Goal: Transaction & Acquisition: Subscribe to service/newsletter

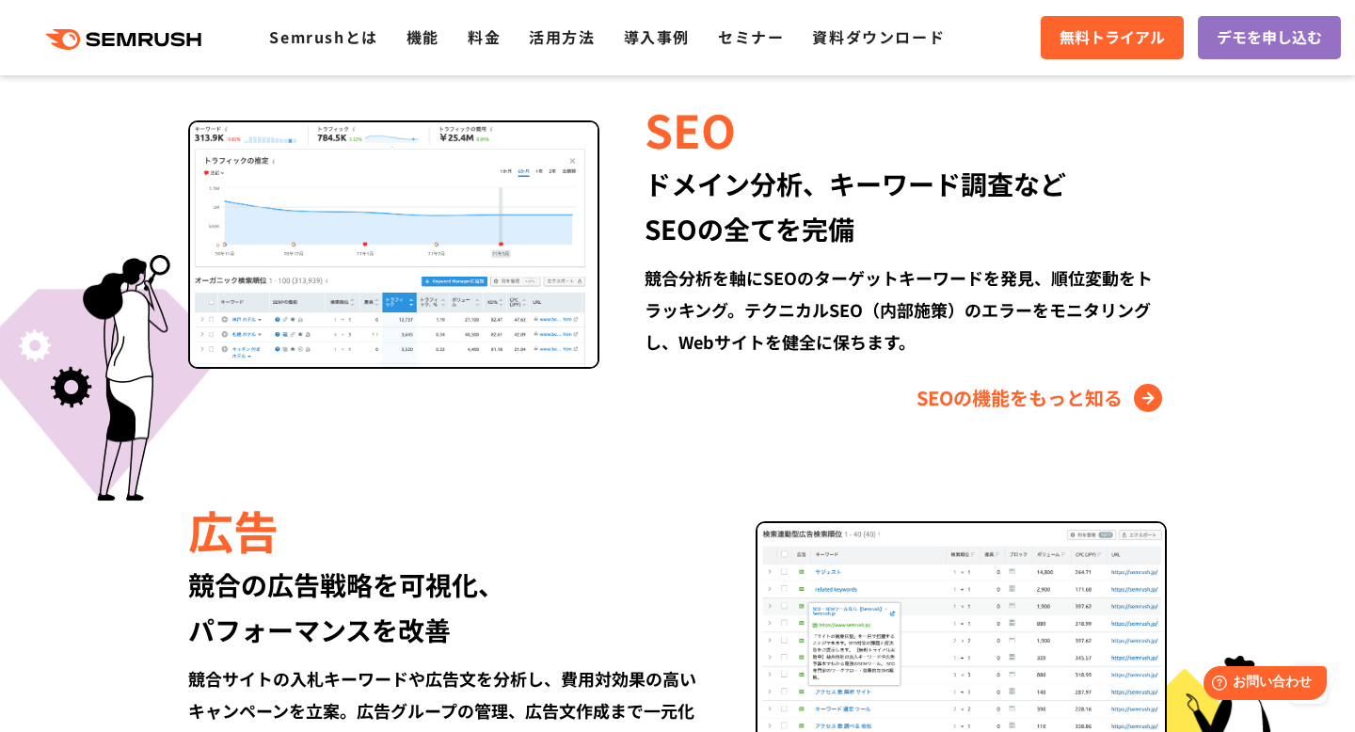
click at [332, 263] on img at bounding box center [393, 244] width 411 height 249
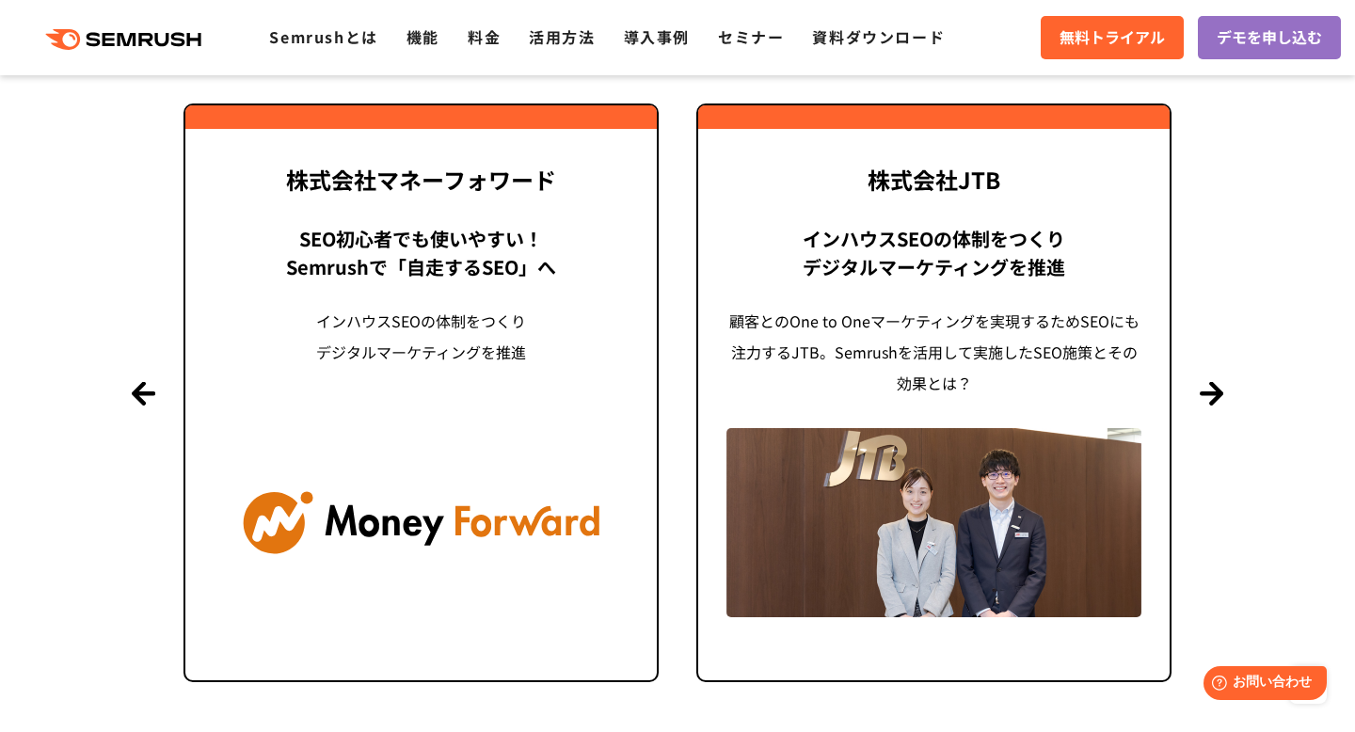
scroll to position [4585, 0]
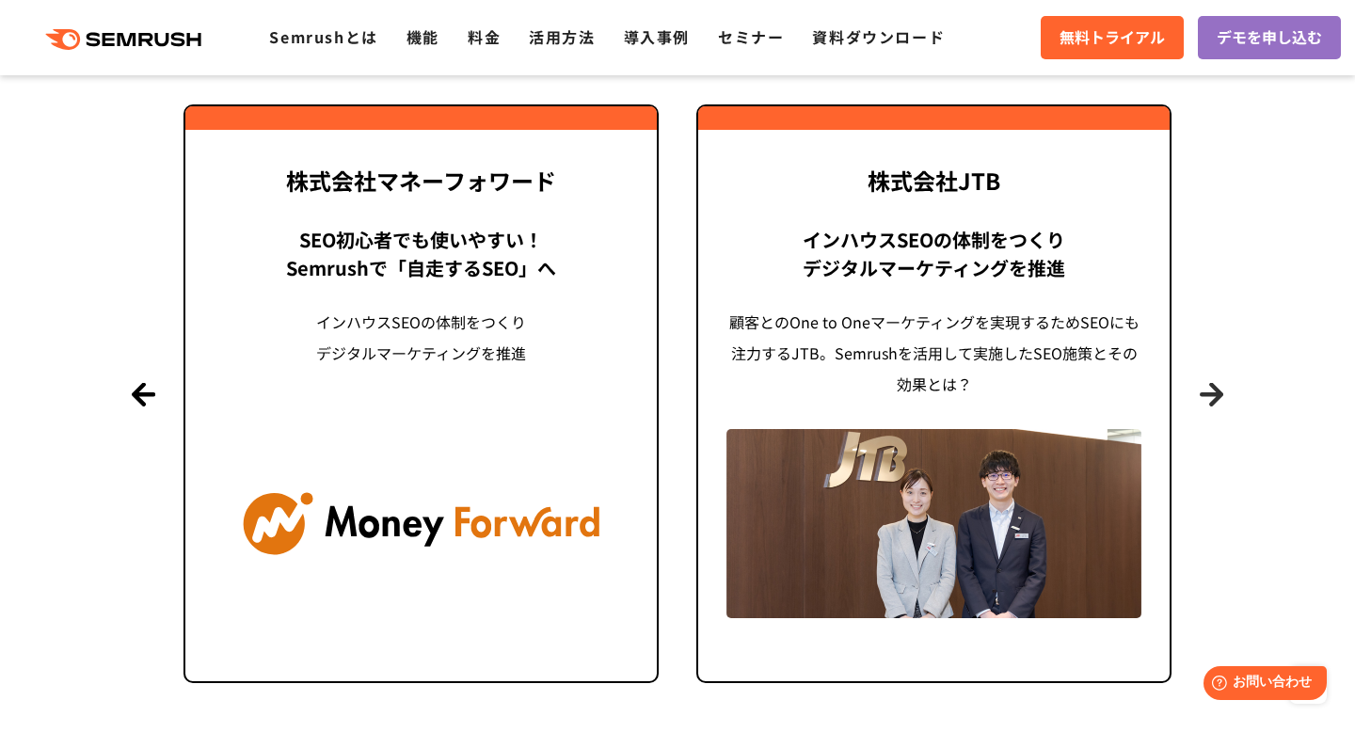
click at [1209, 401] on button "Next" at bounding box center [1212, 394] width 24 height 24
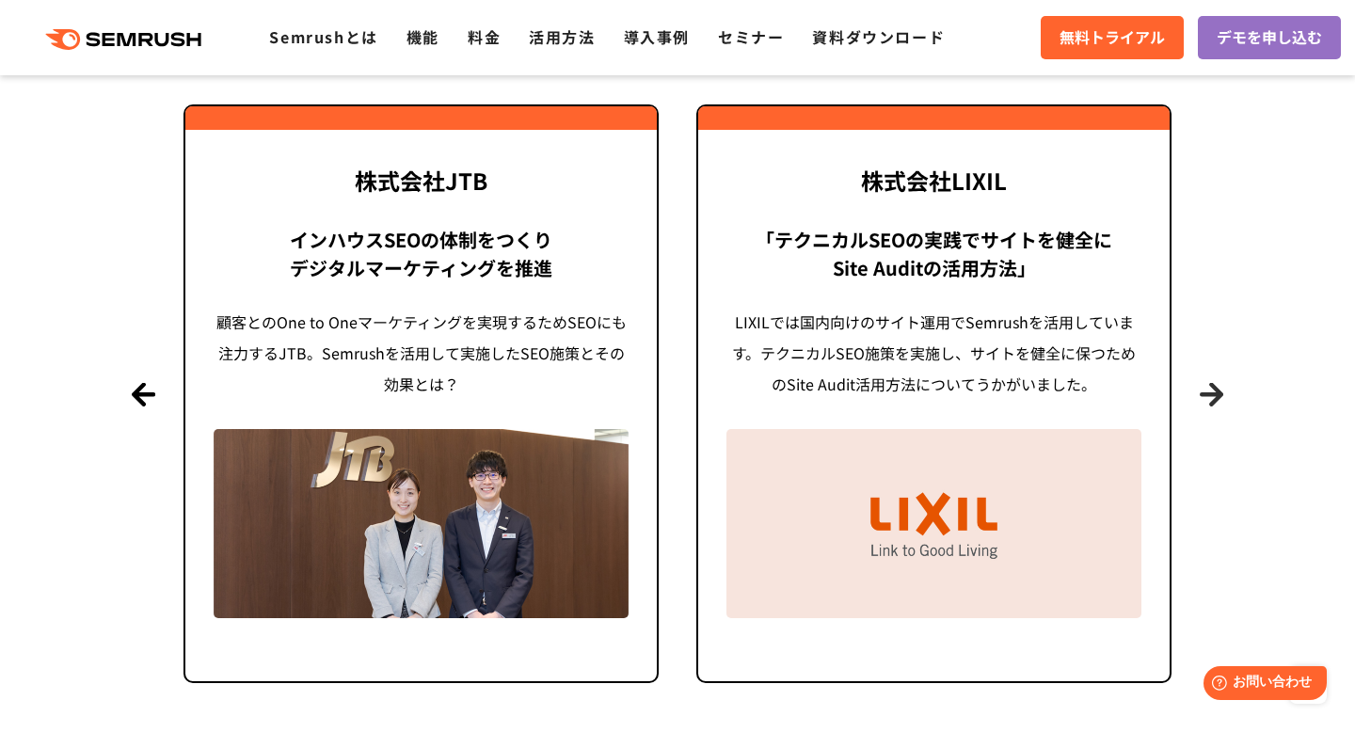
click at [1209, 401] on button "Next" at bounding box center [1212, 394] width 24 height 24
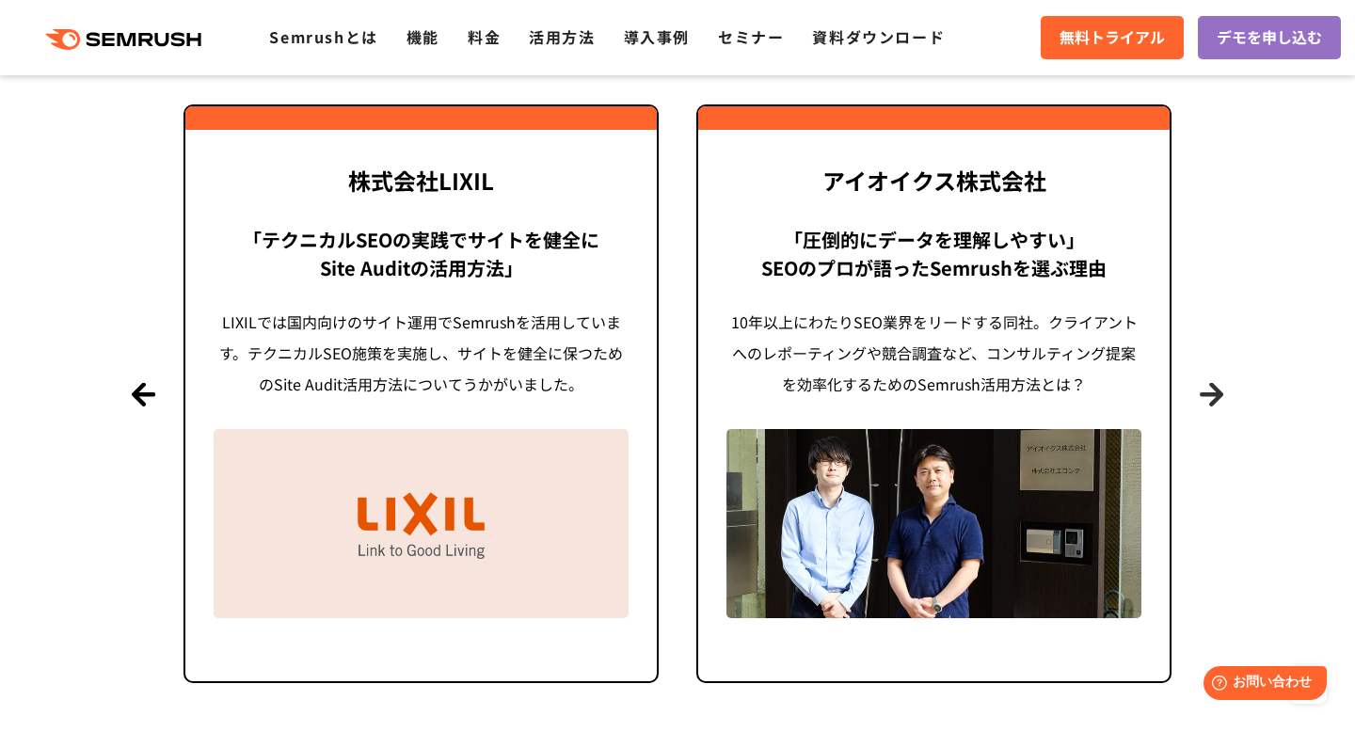
click at [1209, 401] on button "Next" at bounding box center [1212, 394] width 24 height 24
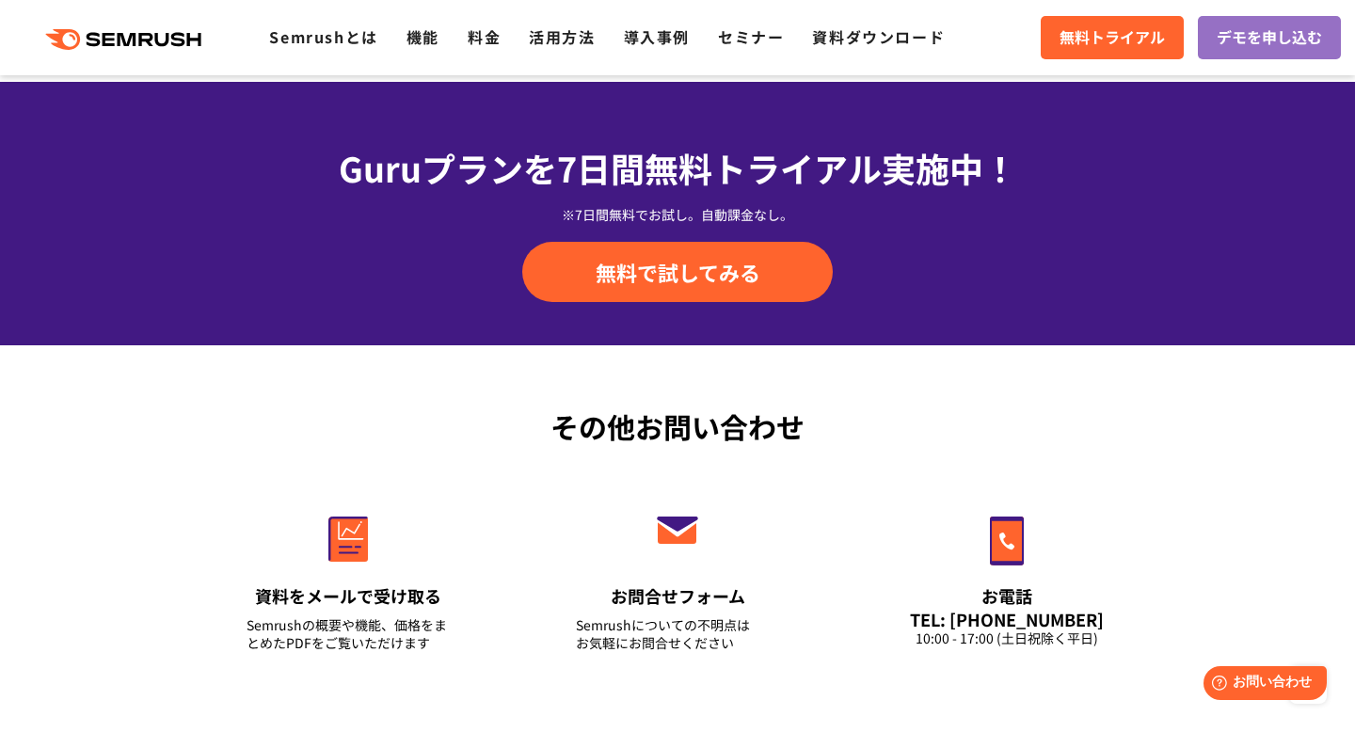
scroll to position [6711, 0]
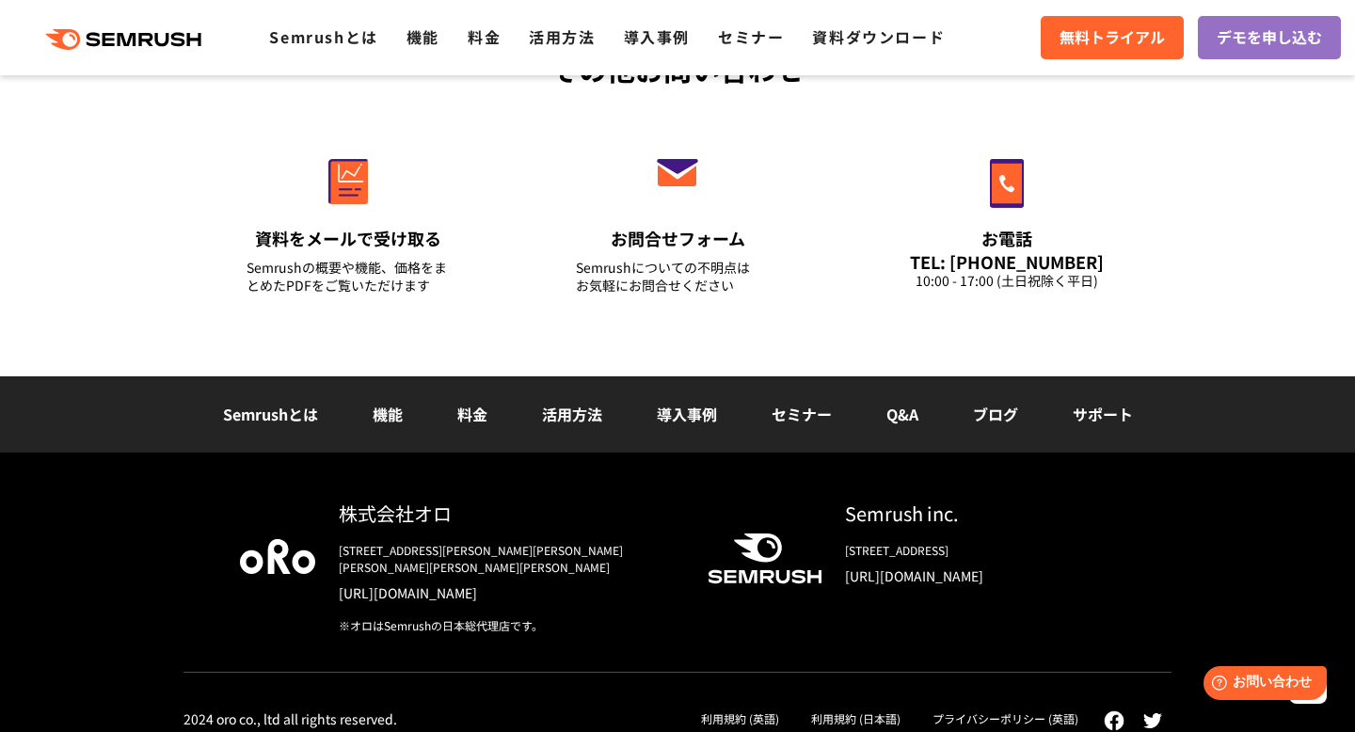
click at [459, 422] on link "料金" at bounding box center [472, 414] width 30 height 23
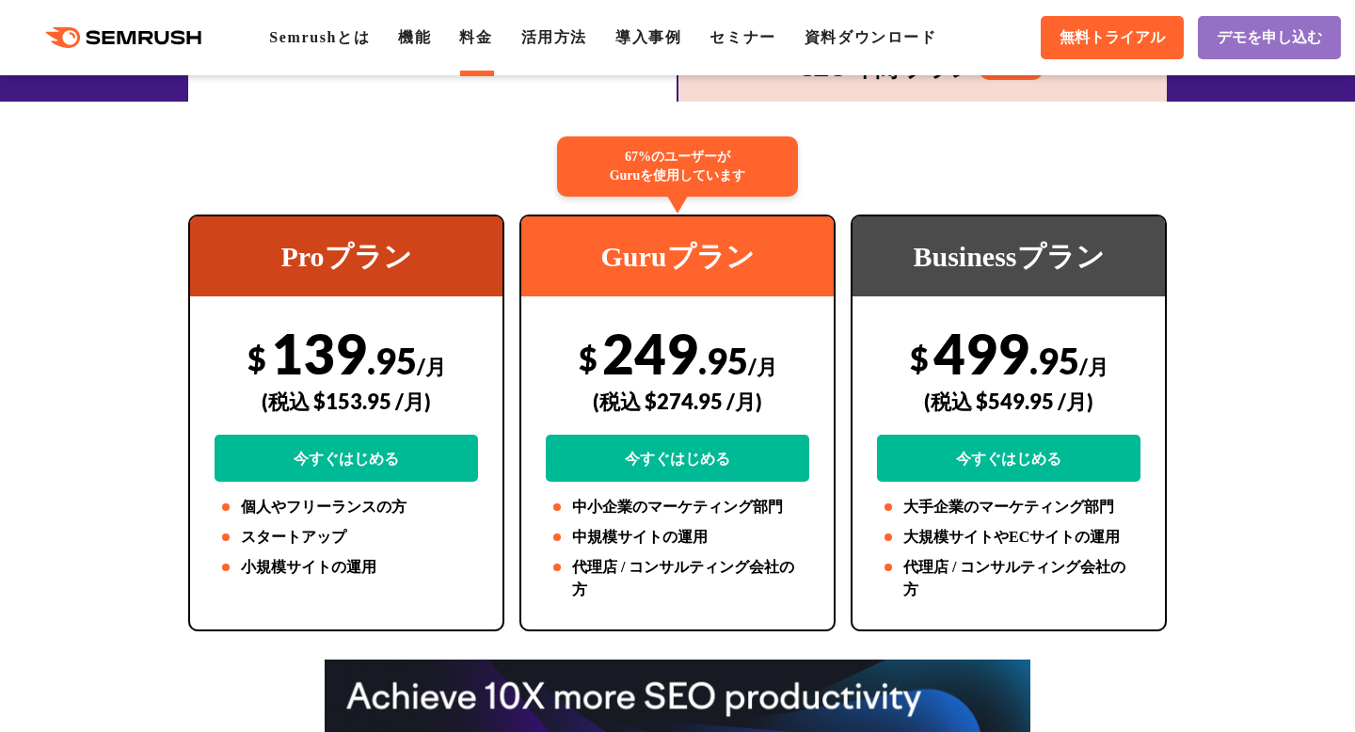
scroll to position [373, 0]
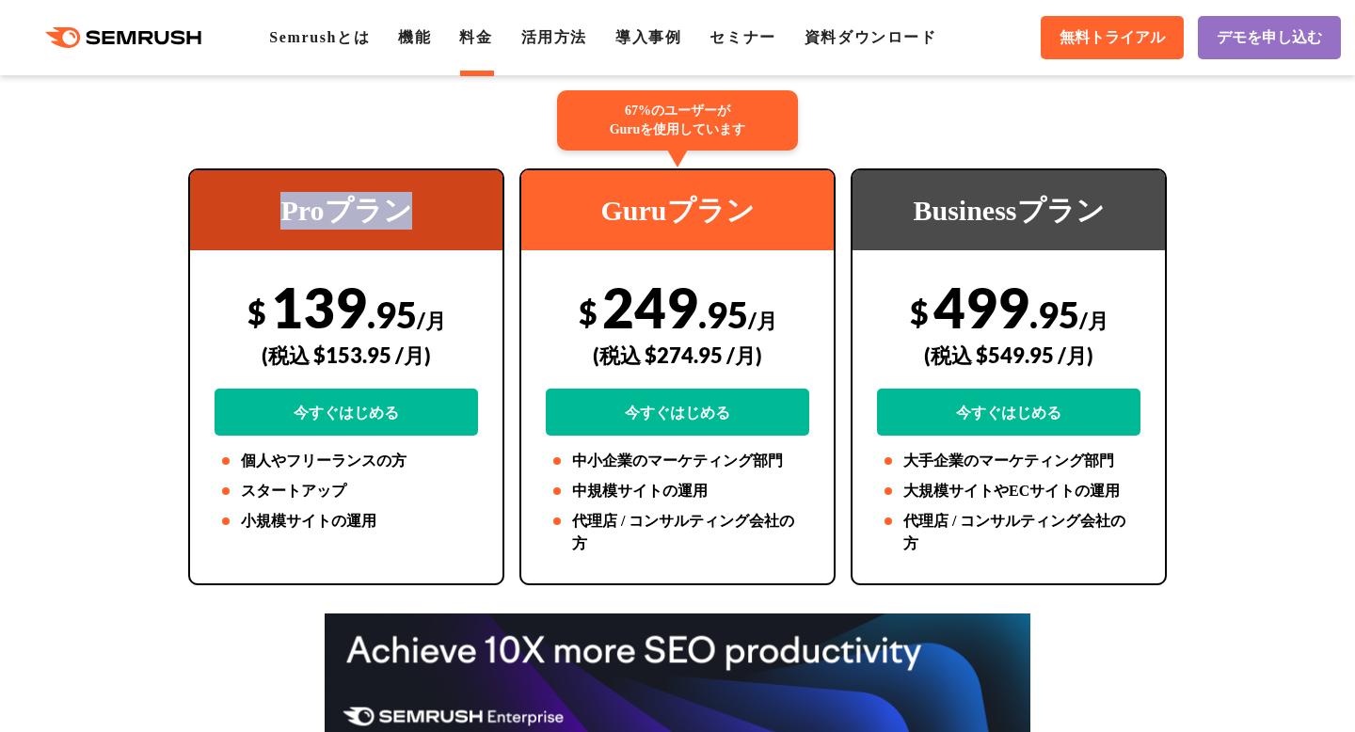
drag, startPoint x: 283, startPoint y: 204, endPoint x: 418, endPoint y: 236, distance: 138.4
click at [418, 236] on div "Proプラン" at bounding box center [346, 210] width 313 height 80
click at [262, 186] on div "Proプラン" at bounding box center [346, 210] width 313 height 80
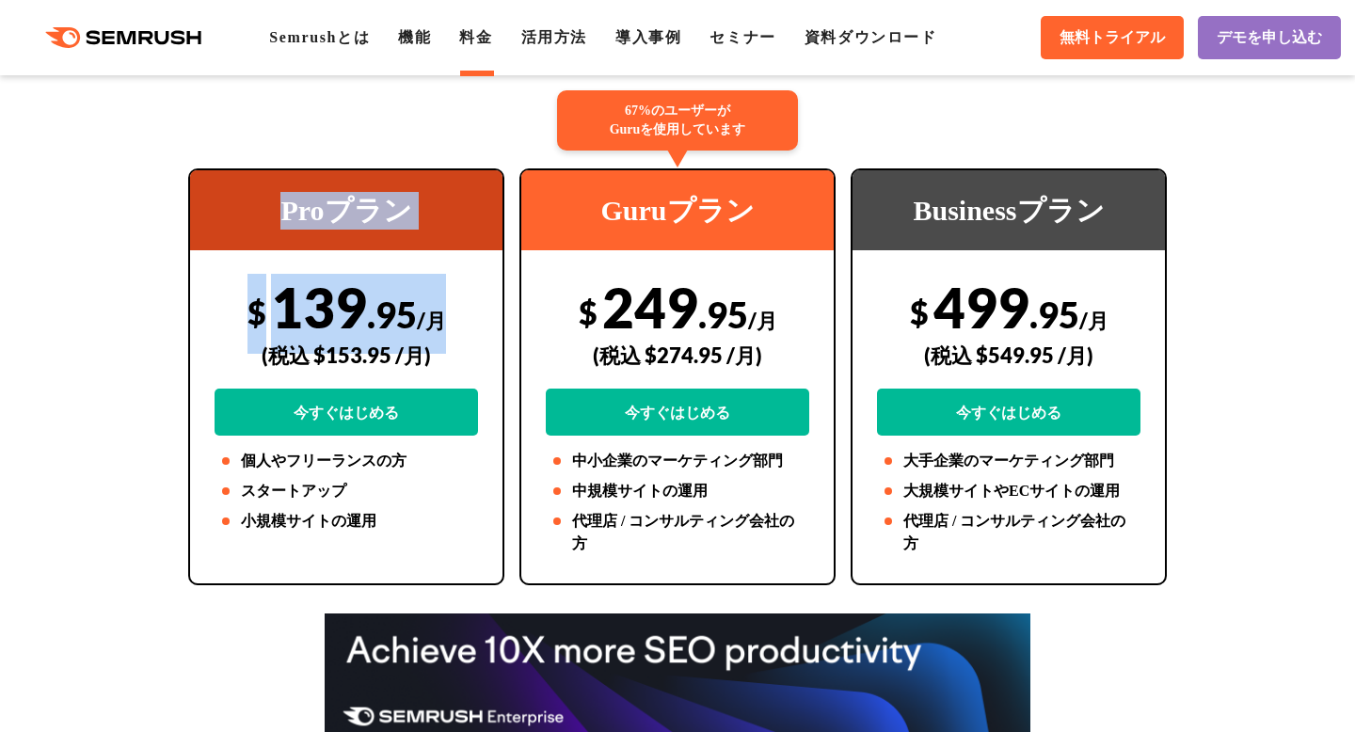
drag, startPoint x: 281, startPoint y: 206, endPoint x: 439, endPoint y: 295, distance: 181.2
click at [439, 292] on div "Proプラン $ 139 .95 /月 (税込 $153.95 /月) 今すぐはじめる 個人やフリーランスの方 スタートアップ 小規模サイトの運用" at bounding box center [346, 376] width 316 height 417
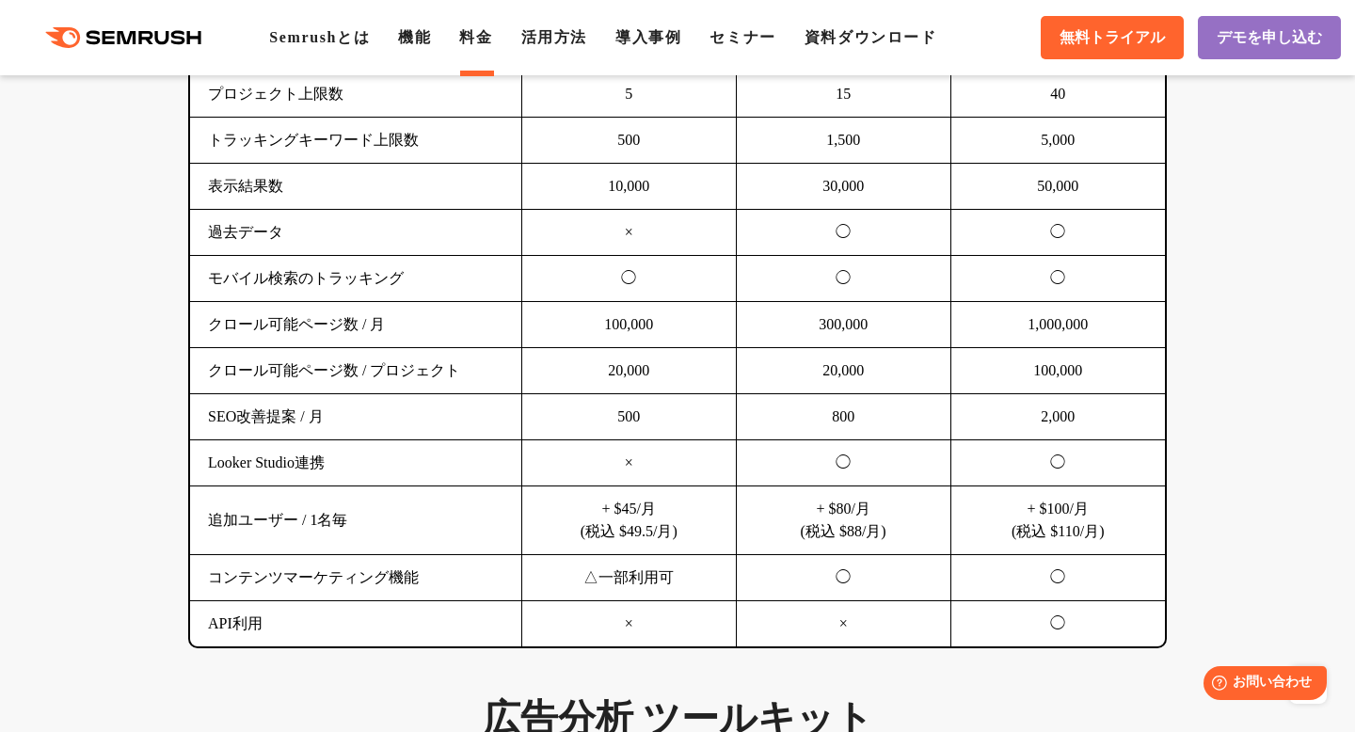
scroll to position [1383, 0]
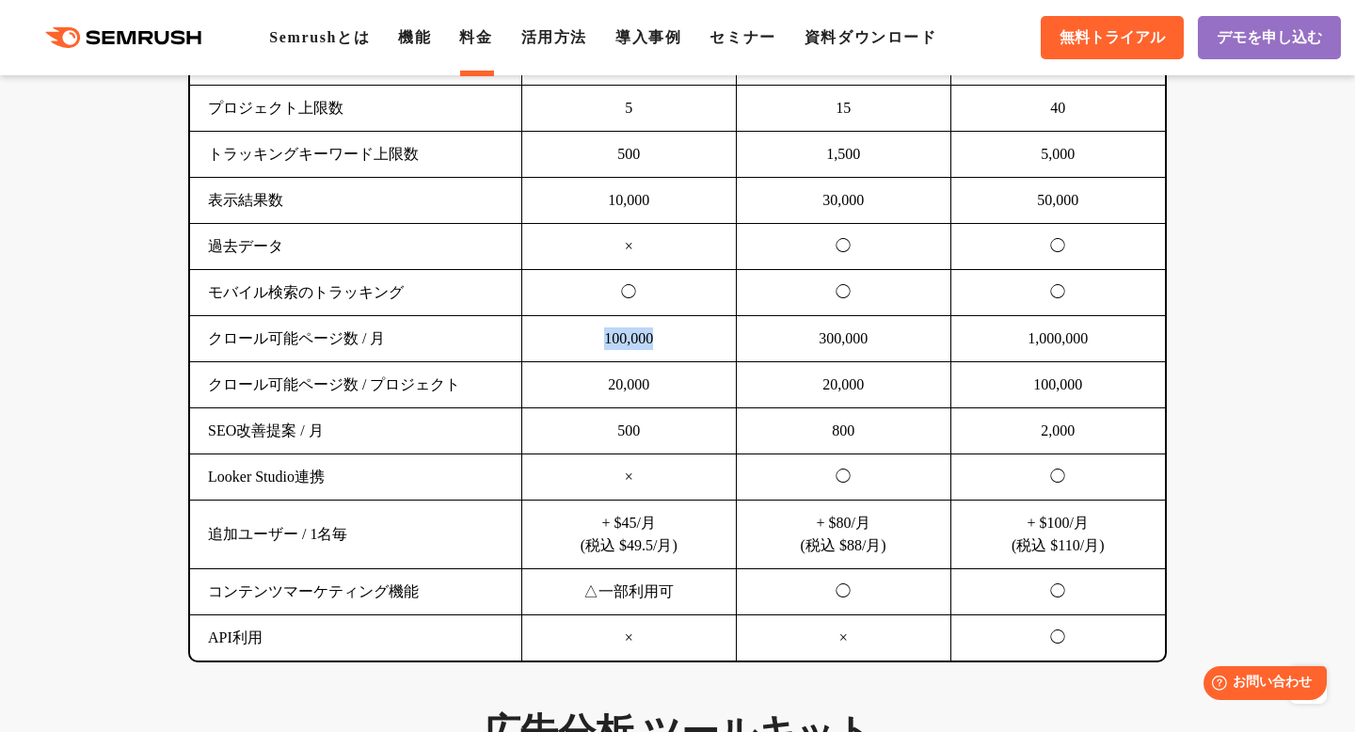
drag, startPoint x: 599, startPoint y: 335, endPoint x: 695, endPoint y: 343, distance: 96.3
click at [695, 343] on td "100,000" at bounding box center [628, 339] width 215 height 46
click at [552, 385] on td "20,000" at bounding box center [628, 385] width 215 height 46
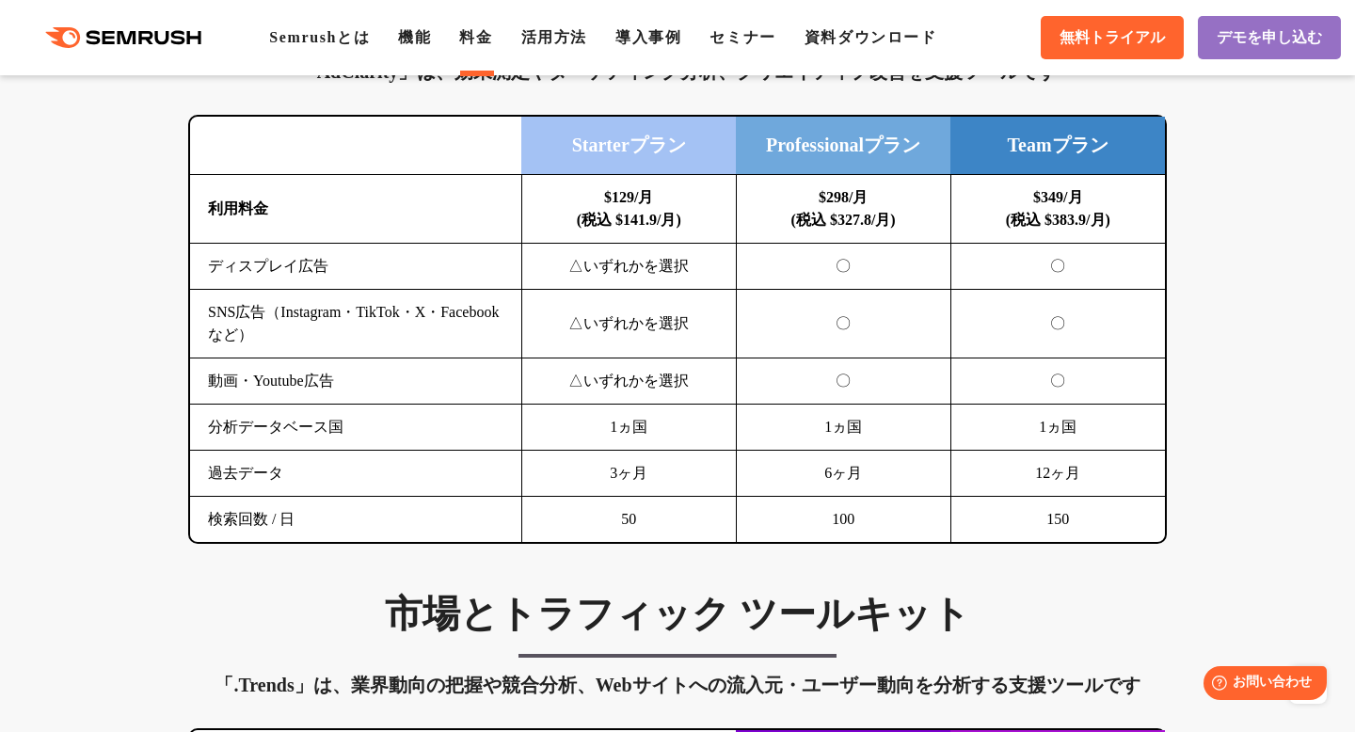
scroll to position [2663, 0]
